Goal: Book appointment/travel/reservation

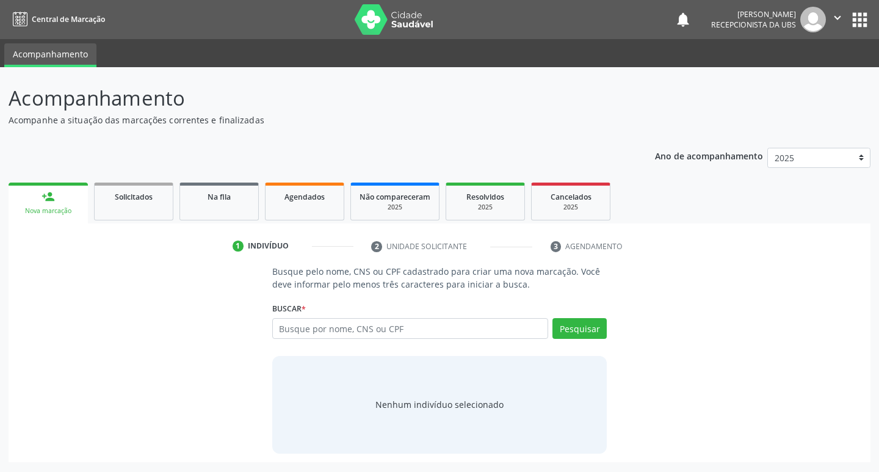
click at [63, 203] on link "person_add Nova marcação" at bounding box center [48, 203] width 79 height 41
click at [65, 204] on link "person_add Nova marcação" at bounding box center [48, 203] width 79 height 41
click at [297, 325] on input "text" at bounding box center [410, 328] width 277 height 21
click at [308, 325] on input "text" at bounding box center [410, 328] width 277 height 21
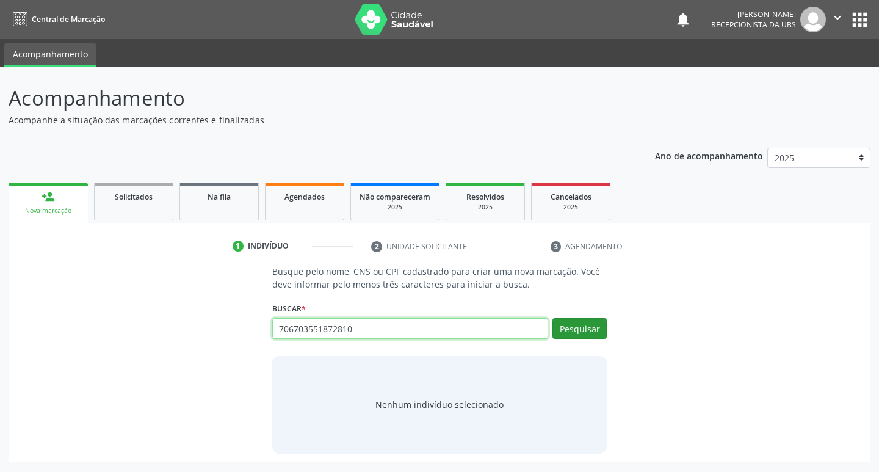
type input "706703551872810"
click at [595, 333] on button "Pesquisar" at bounding box center [579, 328] width 54 height 21
type input "706703551872810"
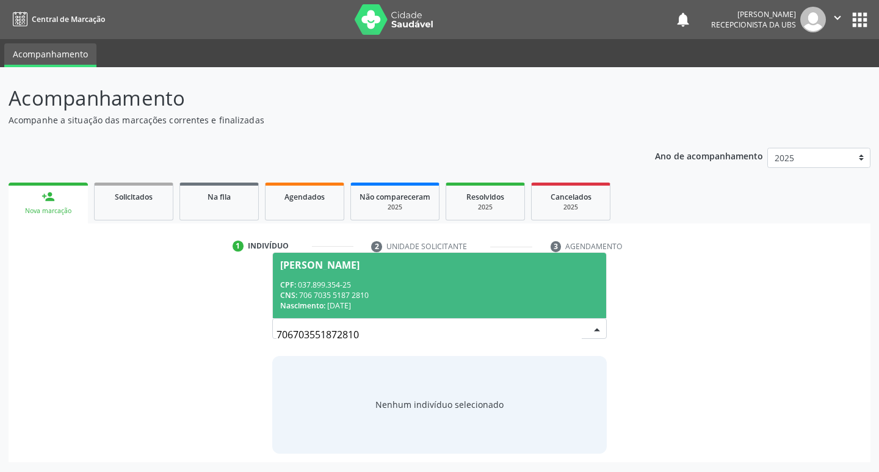
click at [402, 275] on span "[PERSON_NAME] CPF: 037.899.354-25 CNS: 706 7035 5187 2810 Nascimento: [DATE]" at bounding box center [440, 285] width 334 height 65
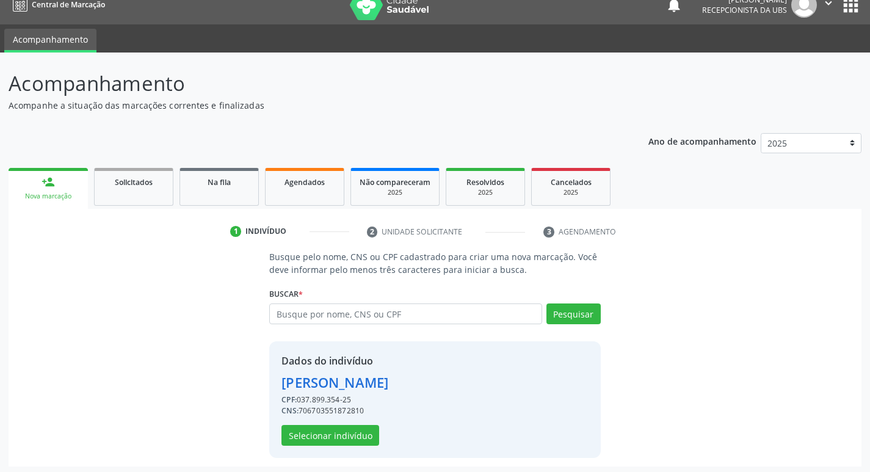
scroll to position [18, 0]
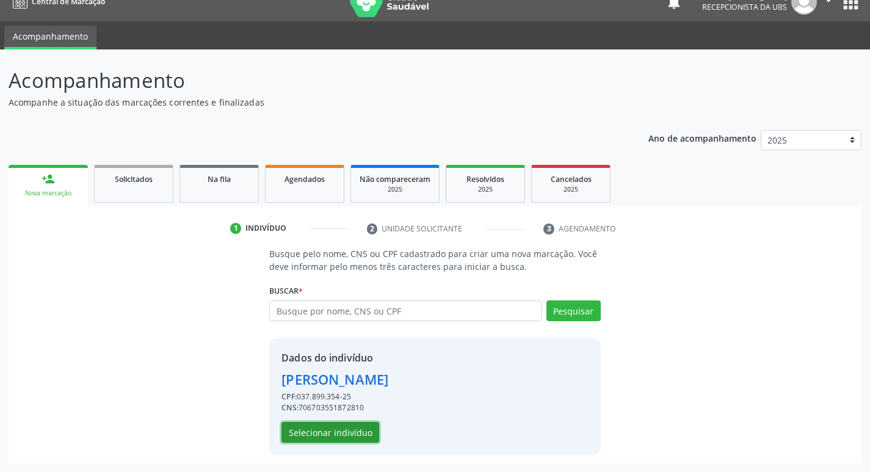
click at [317, 425] on button "Selecionar indivíduo" at bounding box center [330, 432] width 98 height 21
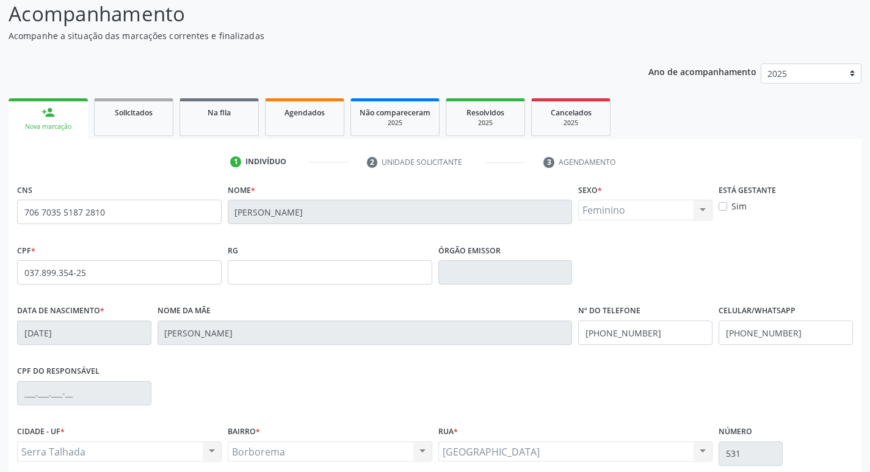
scroll to position [190, 0]
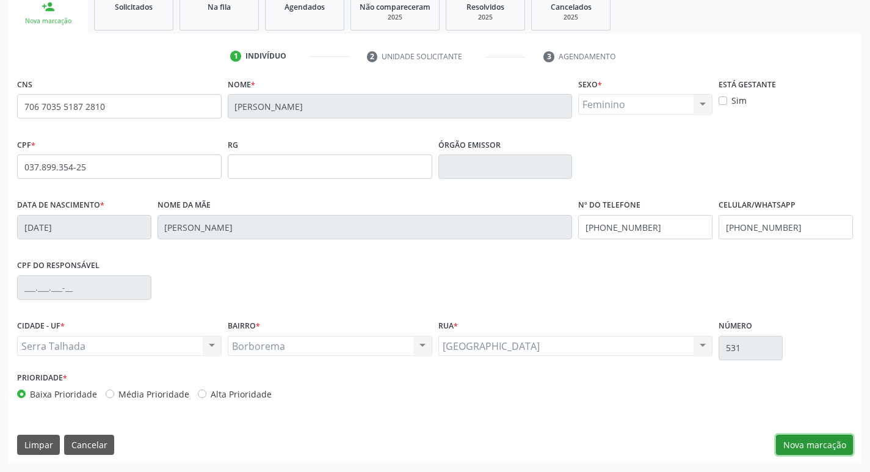
click at [800, 435] on button "Nova marcação" at bounding box center [814, 445] width 77 height 21
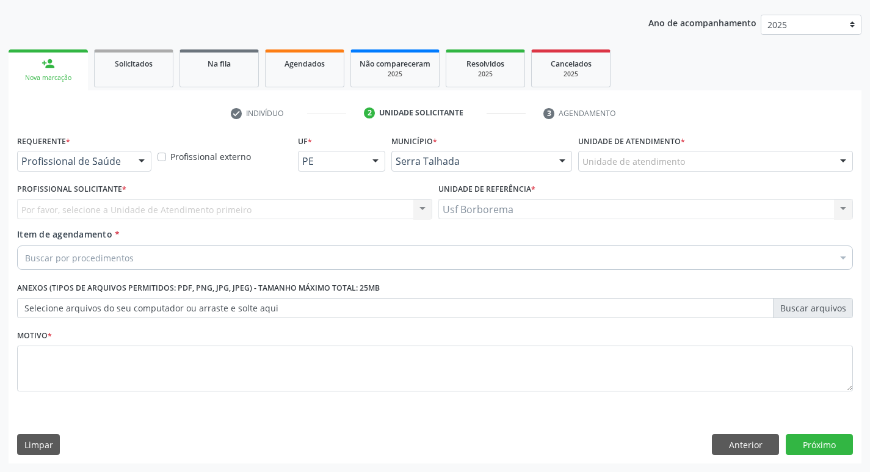
scroll to position [133, 0]
click at [803, 160] on div "Unidade de atendimento" at bounding box center [715, 161] width 275 height 21
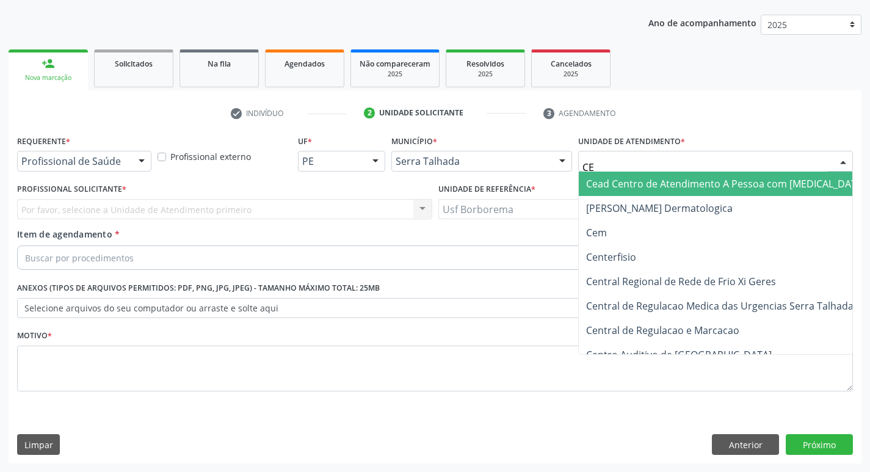
type input "CEM"
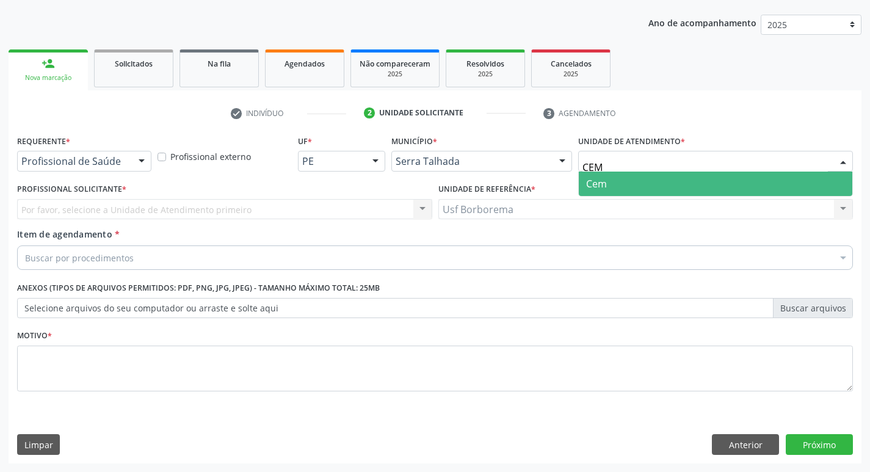
click at [798, 185] on span "Cem" at bounding box center [715, 184] width 273 height 24
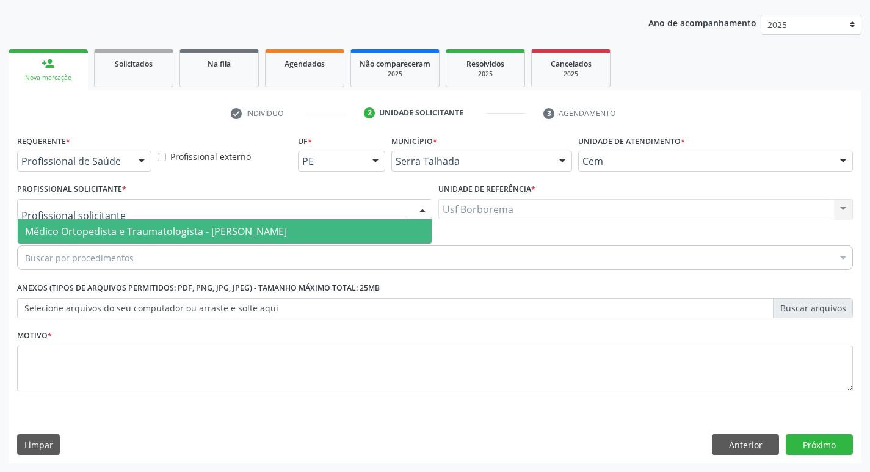
click at [386, 206] on div at bounding box center [224, 209] width 415 height 21
click at [360, 232] on span "Médico Ortopedista e Traumatologista - [PERSON_NAME]" at bounding box center [225, 231] width 414 height 24
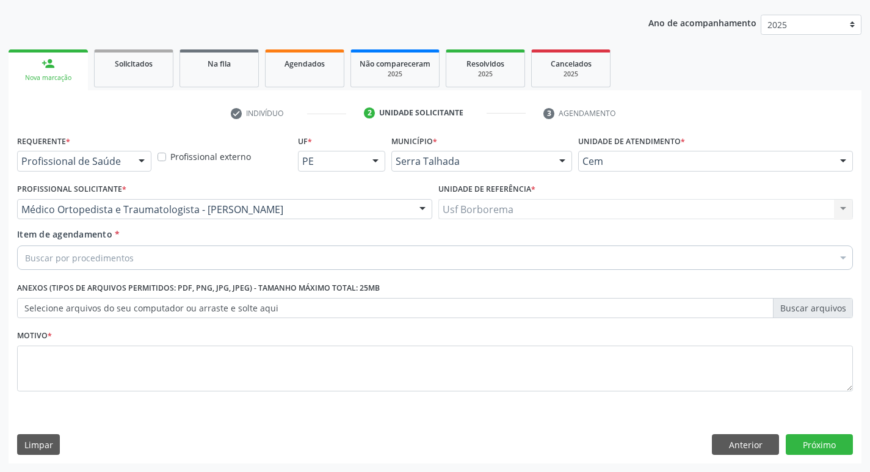
click at [326, 253] on div "Buscar por procedimentos" at bounding box center [435, 257] width 836 height 24
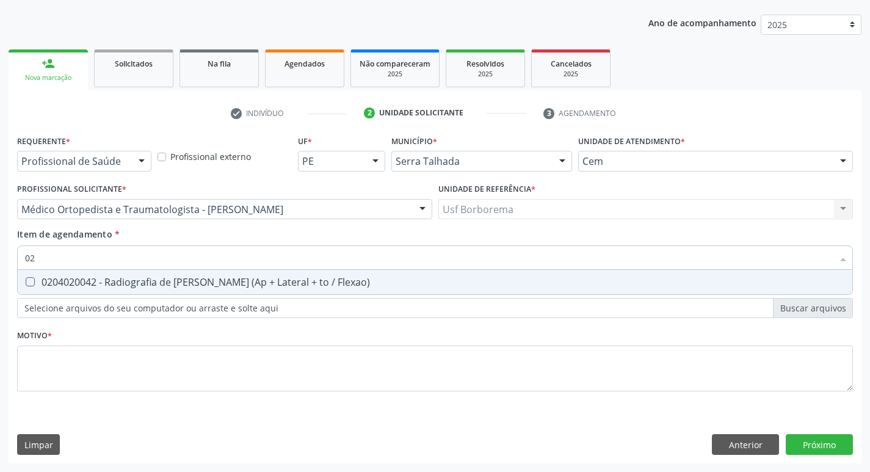
type input "0"
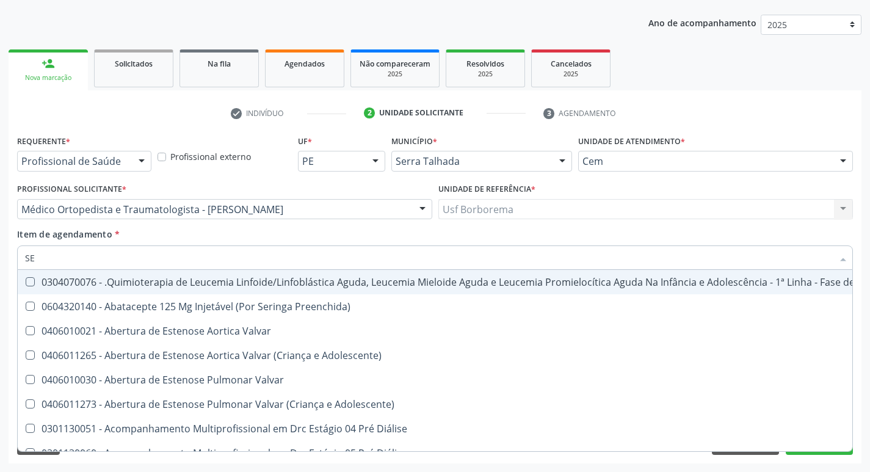
type input "S"
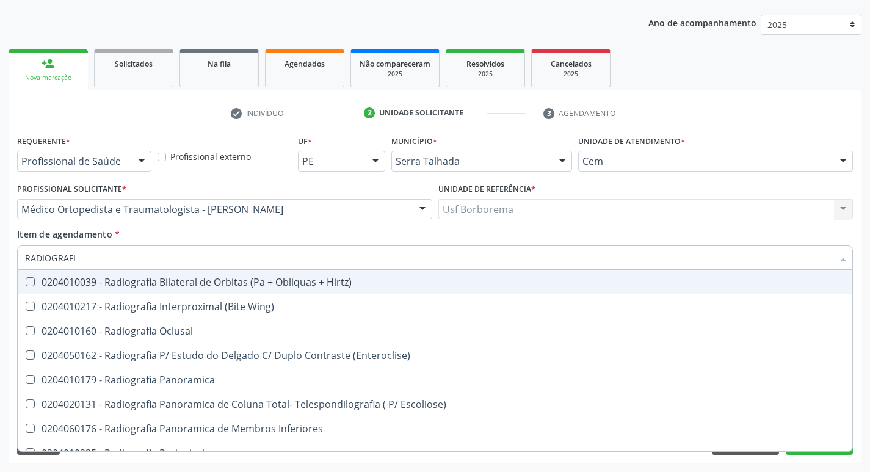
type input "RADIOGRAFIA"
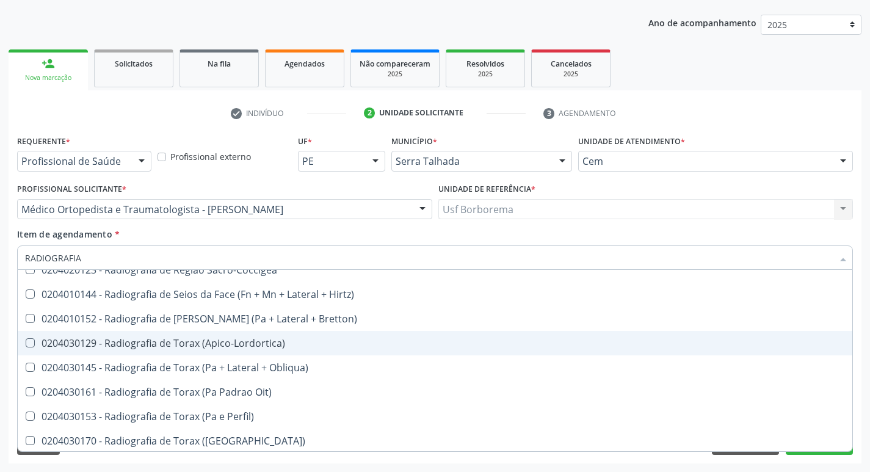
scroll to position [1465, 0]
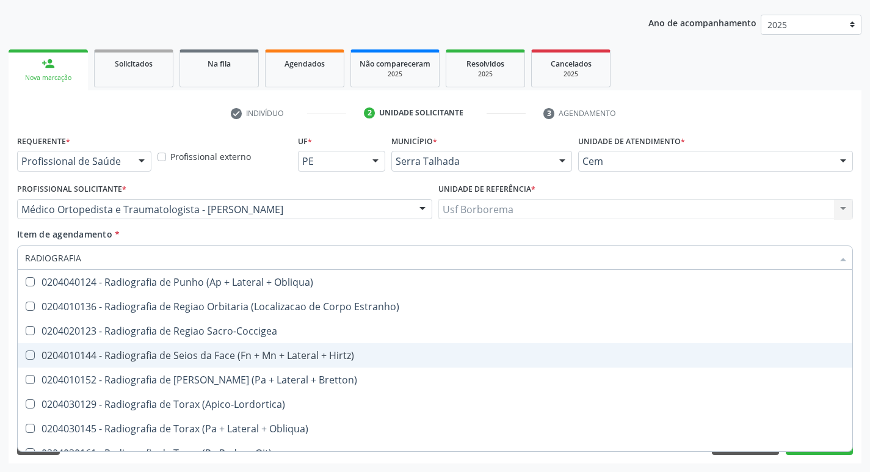
click at [209, 356] on div "0204010144 - Radiografia de Seios da Face (Fn + Mn + Lateral + Hirtz)" at bounding box center [435, 355] width 820 height 10
checkbox Hirtz\) "true"
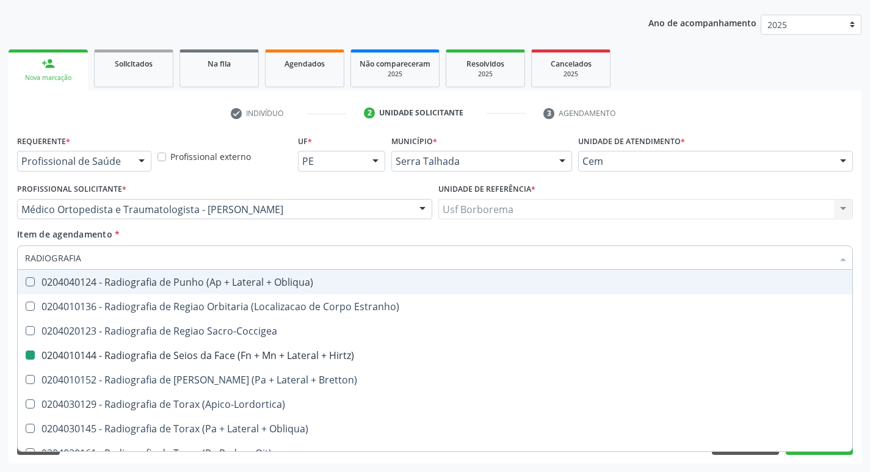
click at [155, 228] on div "Item de agendamento * RADIOGRAFIA Desfazer seleção 0204010039 - Radiografia Bil…" at bounding box center [435, 247] width 836 height 38
checkbox Wing\) "true"
checkbox Hirtz\) "false"
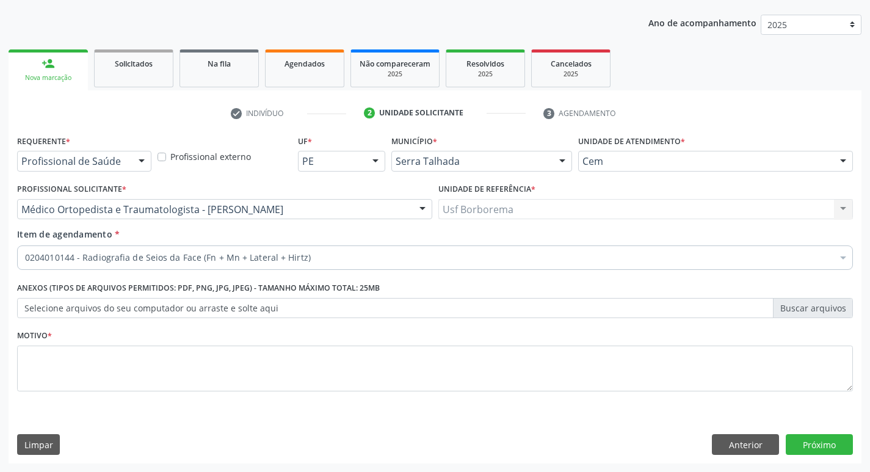
scroll to position [0, 0]
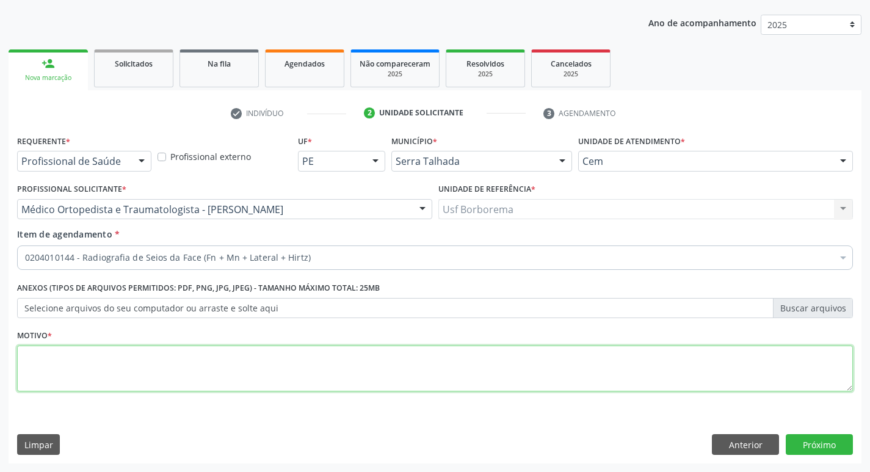
click at [206, 364] on textarea at bounding box center [435, 369] width 836 height 46
type textarea "ROTINA"
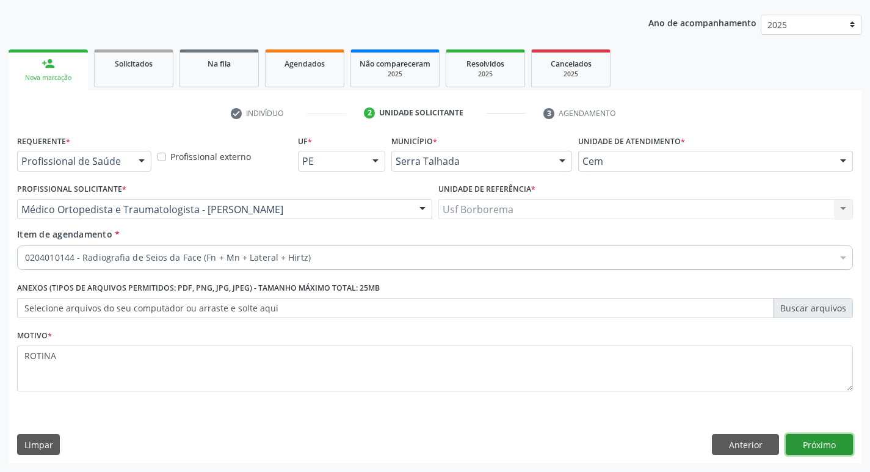
click at [823, 444] on button "Próximo" at bounding box center [819, 444] width 67 height 21
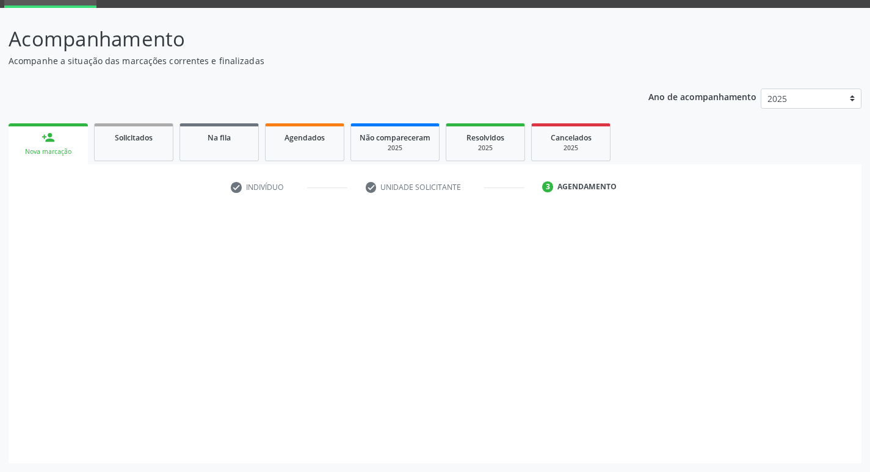
scroll to position [59, 0]
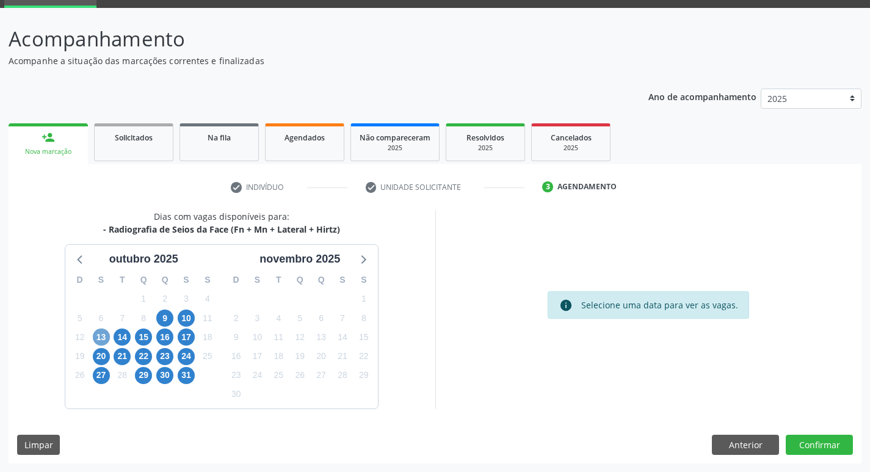
click at [96, 332] on span "13" at bounding box center [101, 336] width 17 height 17
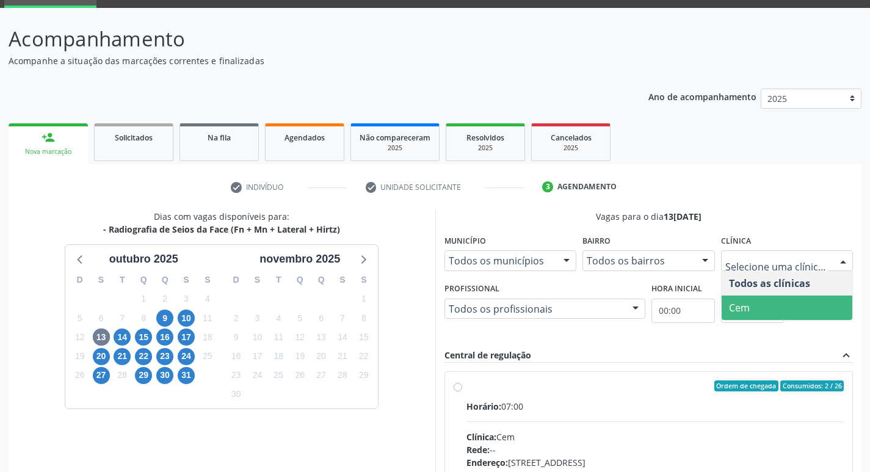
click at [737, 301] on span "Cem" at bounding box center [739, 307] width 21 height 13
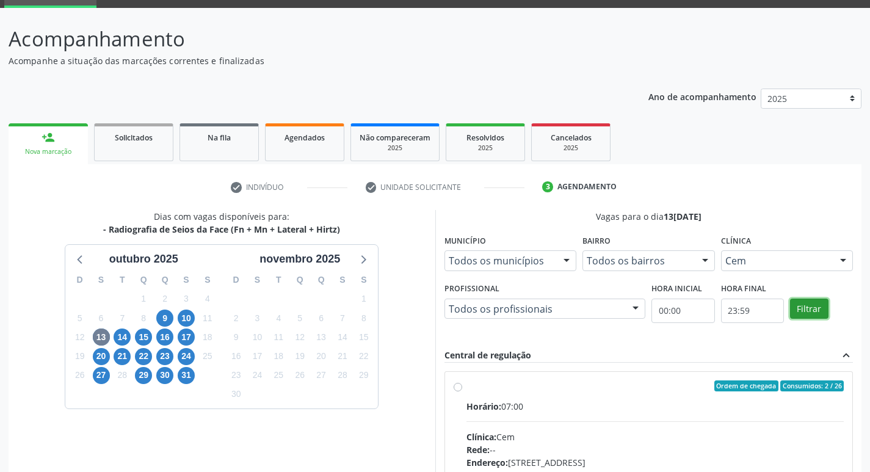
click at [807, 302] on button "Filtrar" at bounding box center [809, 309] width 38 height 21
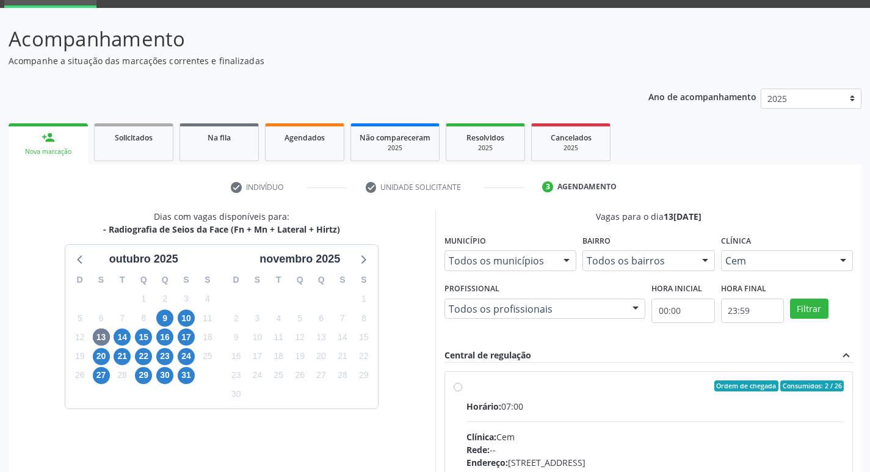
click at [466, 389] on label "Ordem de chegada Consumidos: 2 / 26 Horário: 07:00 Clínica: Cem Rede: -- Endere…" at bounding box center [655, 473] width 378 height 187
click at [457, 389] on input "Ordem de chegada Consumidos: 2 / 26 Horário: 07:00 Clínica: Cem Rede: -- Endere…" at bounding box center [458, 385] width 9 height 11
radio input "true"
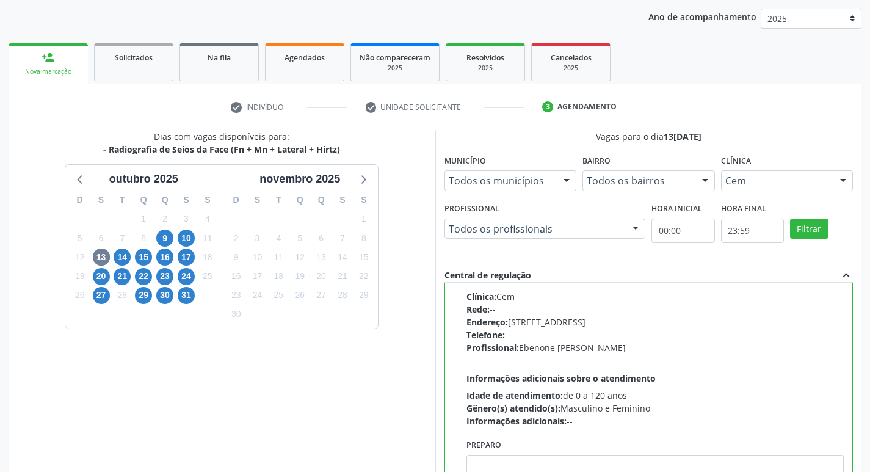
scroll to position [258, 0]
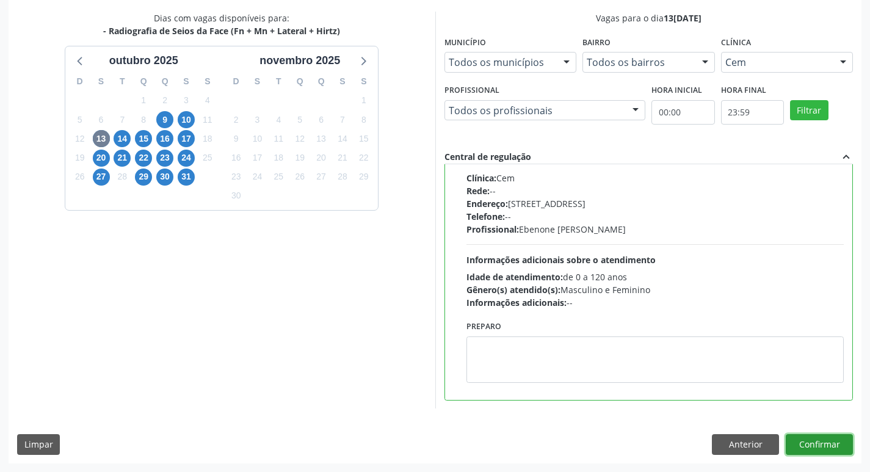
click at [825, 444] on button "Confirmar" at bounding box center [819, 444] width 67 height 21
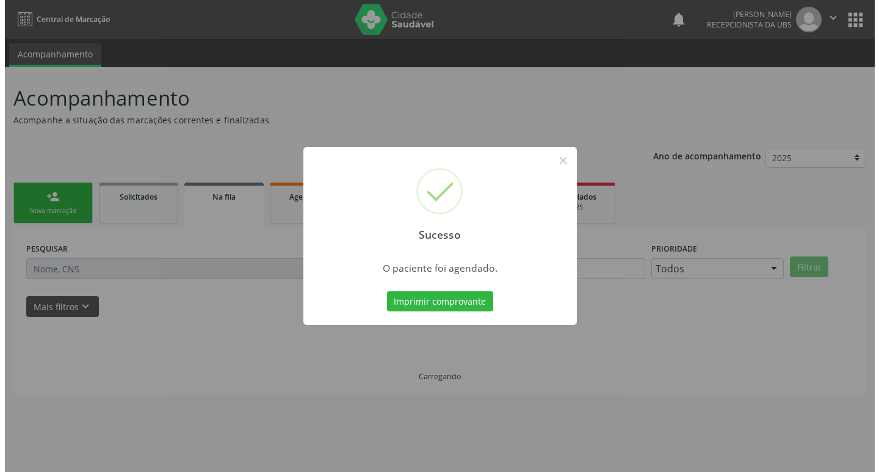
scroll to position [0, 0]
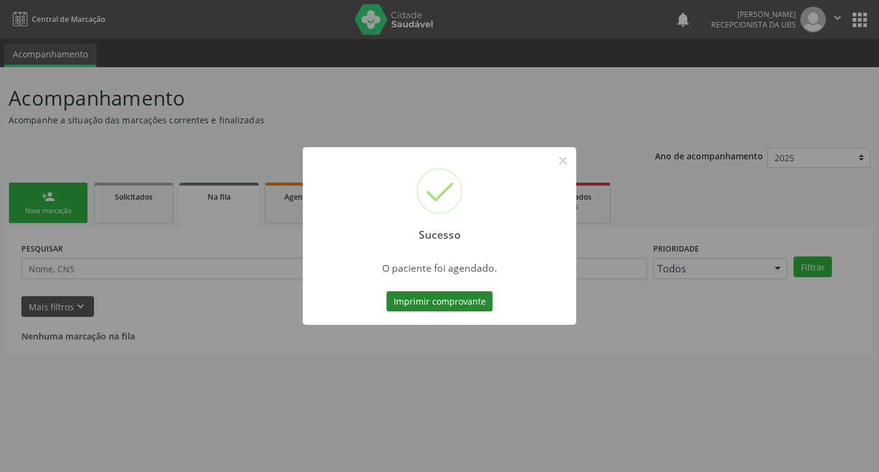
click at [402, 298] on button "Imprimir comprovante" at bounding box center [439, 301] width 106 height 21
